Goal: Find specific page/section: Find specific page/section

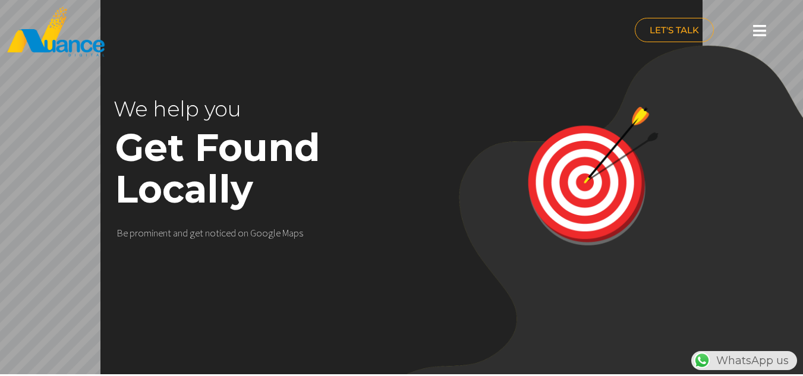
click at [584, 197] on img at bounding box center [593, 176] width 146 height 146
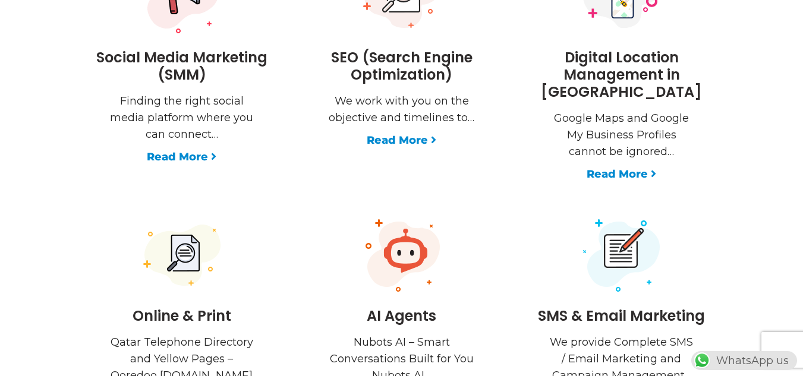
scroll to position [1783, 0]
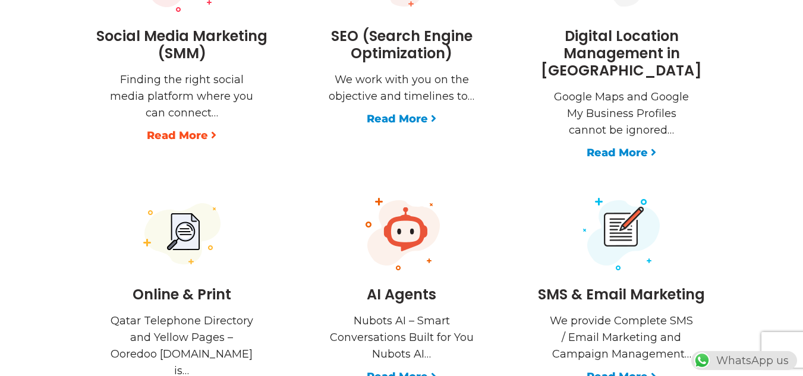
click at [192, 137] on link "Read More" at bounding box center [182, 135] width 70 height 17
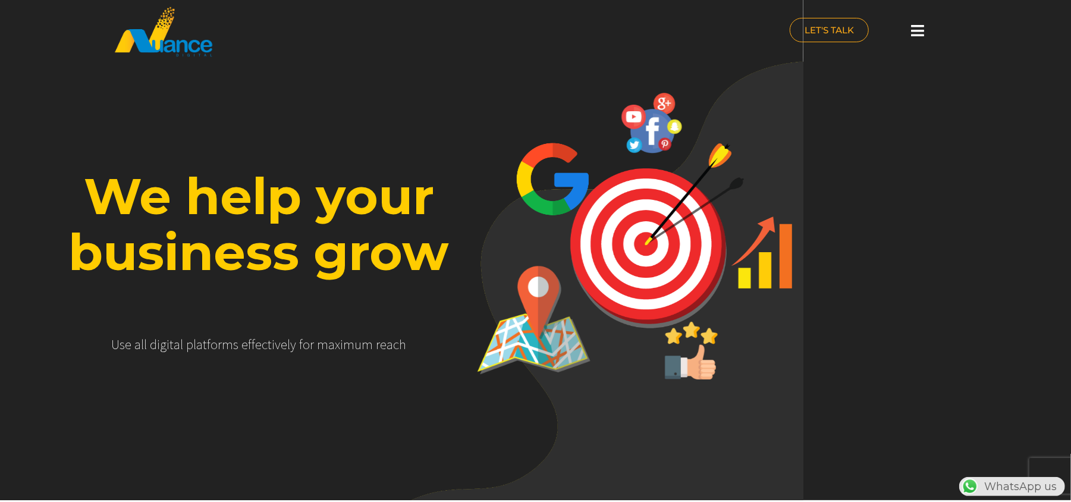
click at [803, 36] on icon at bounding box center [917, 30] width 13 height 15
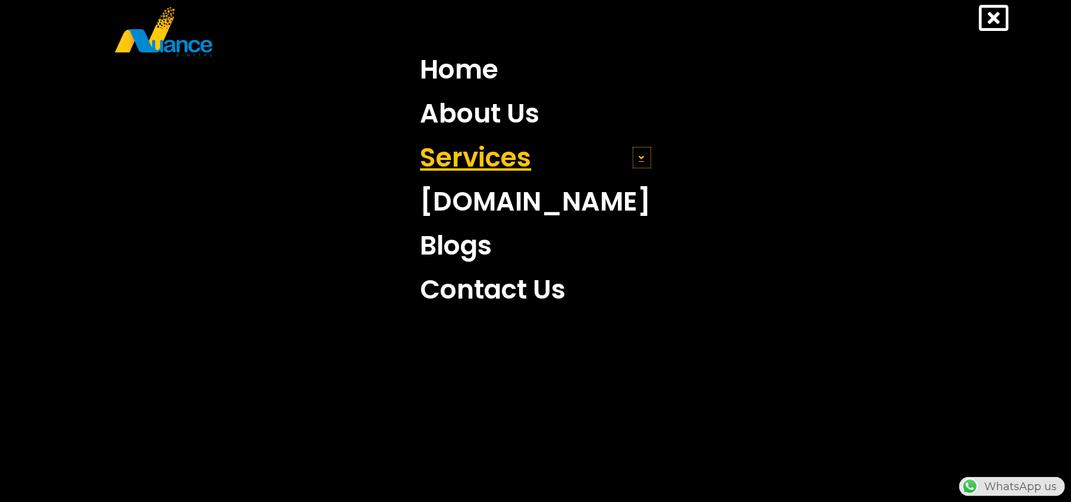
click at [639, 161] on icon at bounding box center [641, 157] width 5 height 8
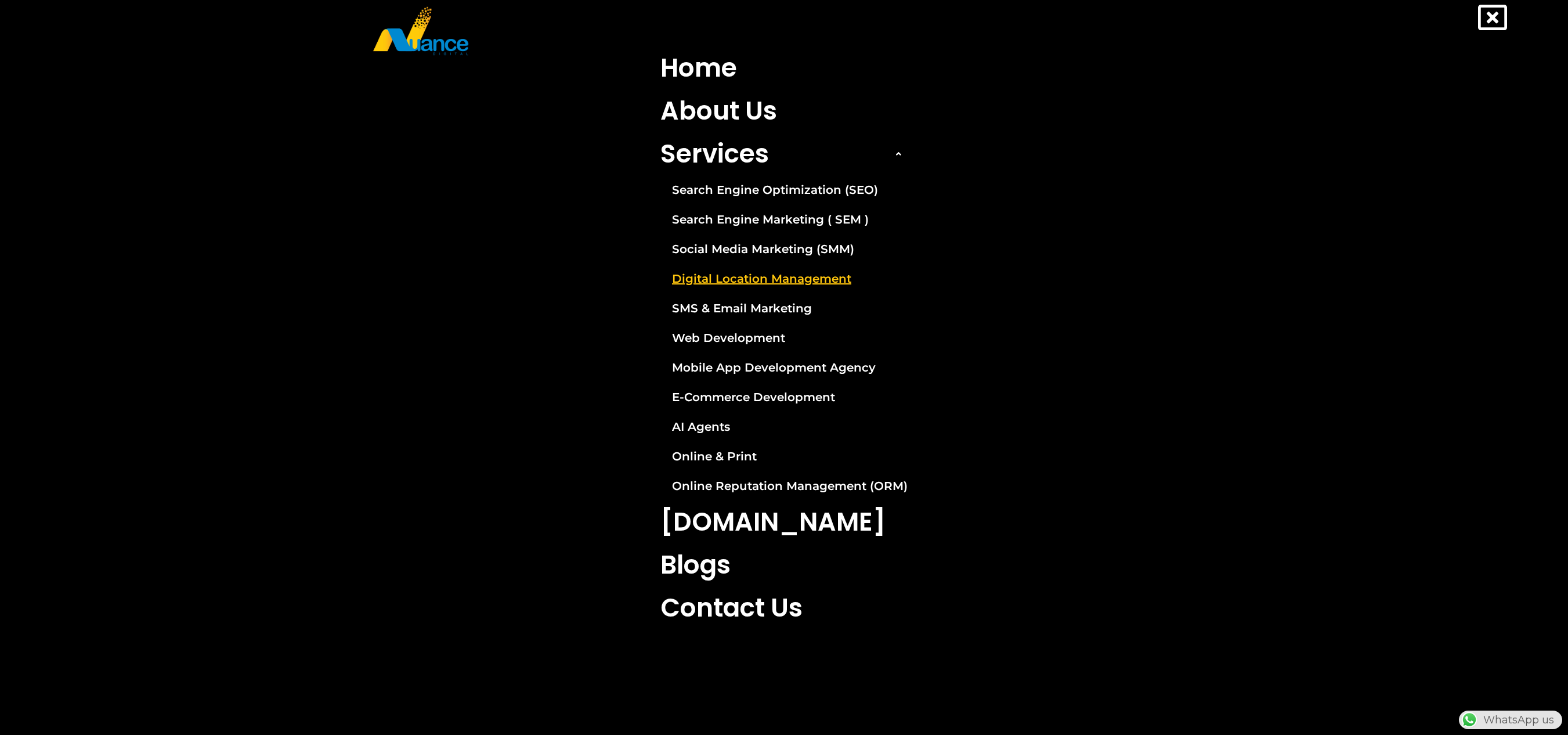
scroll to position [0, 306]
click at [681, 367] on link "Contact Us" at bounding box center [784, 607] width 265 height 43
